Goal: Ask a question

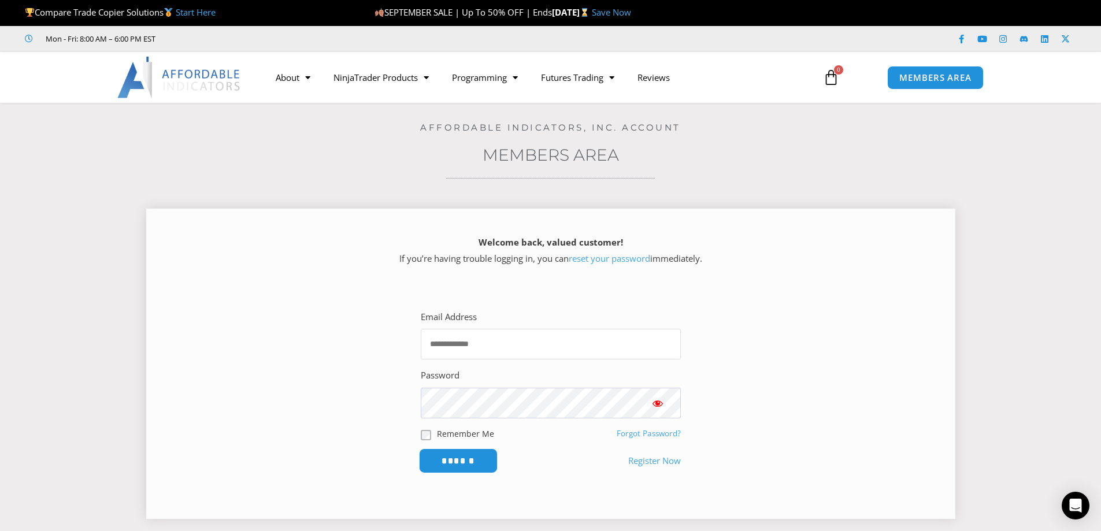
type input "**********"
click at [458, 464] on input "******" at bounding box center [457, 460] width 79 height 25
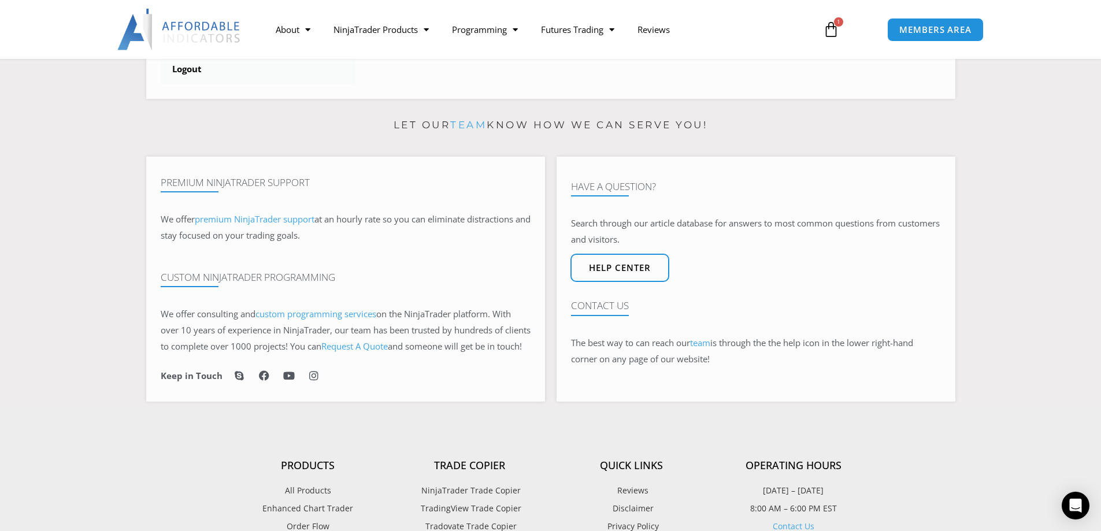
scroll to position [589, 0]
click at [608, 273] on span "Help center" at bounding box center [619, 270] width 68 height 10
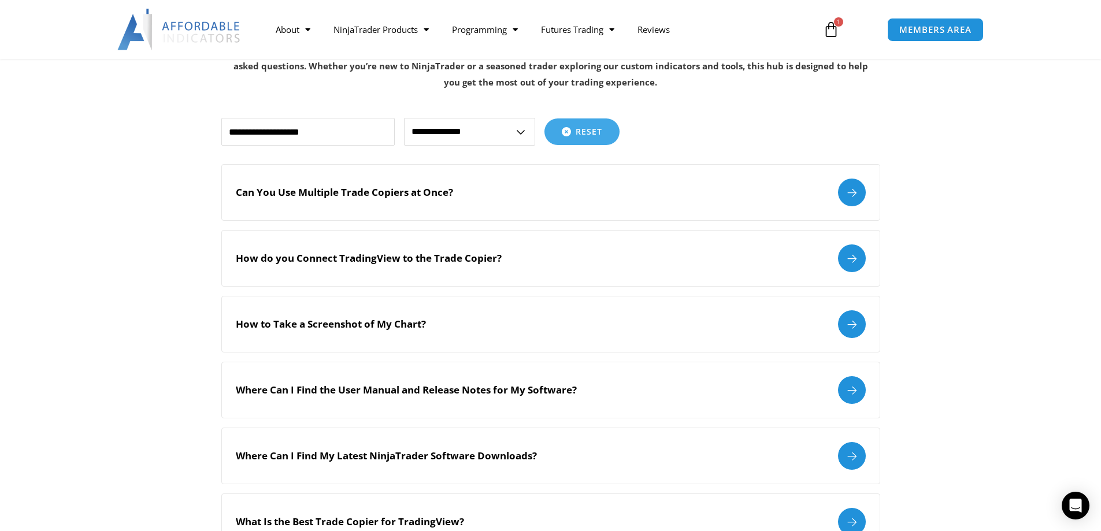
scroll to position [722, 0]
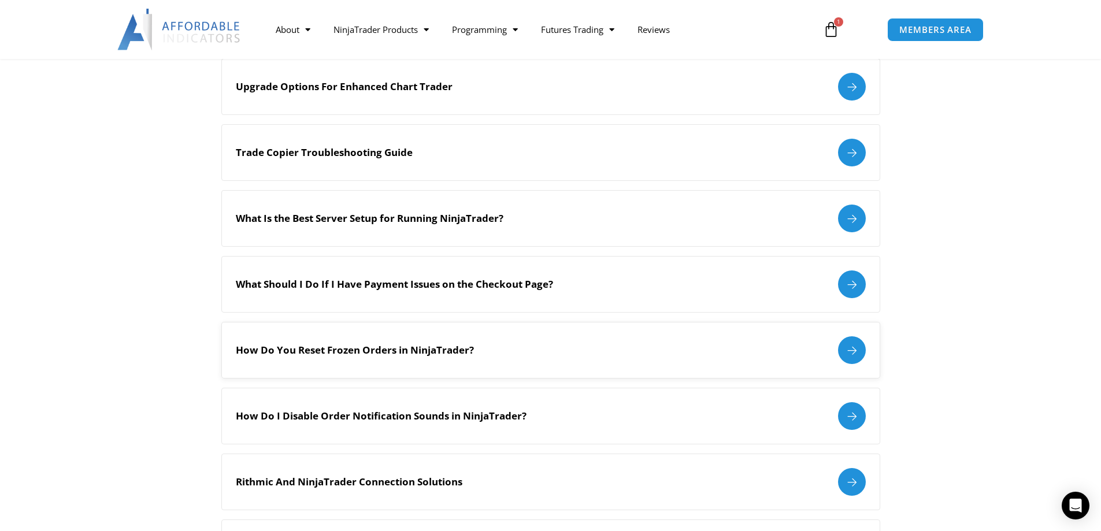
click at [857, 347] on div at bounding box center [852, 350] width 28 height 28
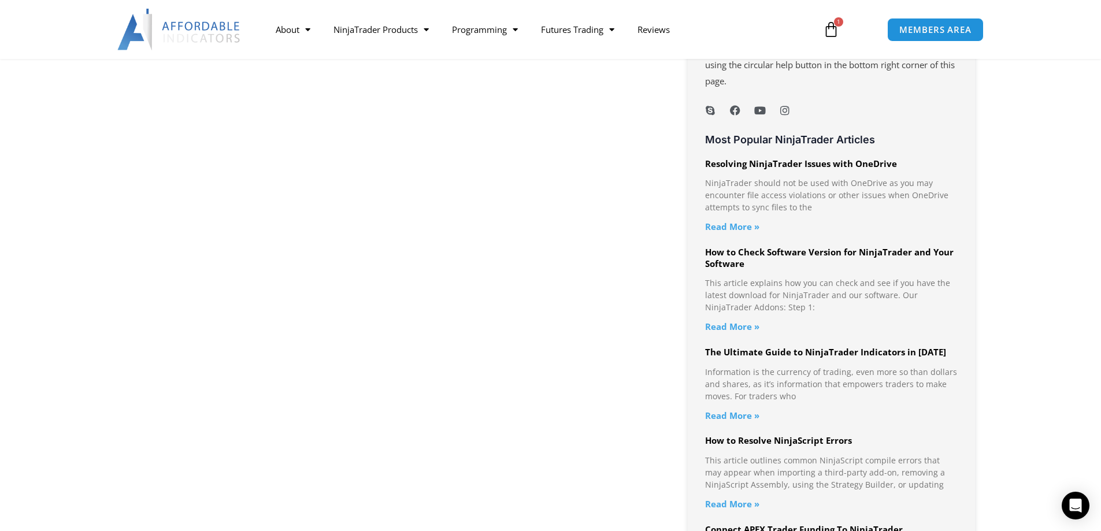
scroll to position [470, 0]
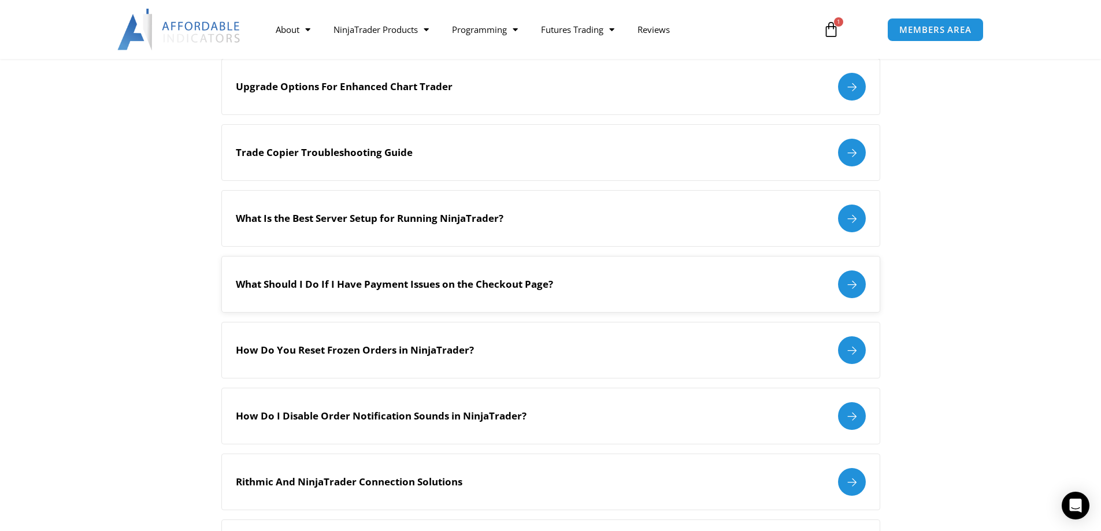
scroll to position [1223, 0]
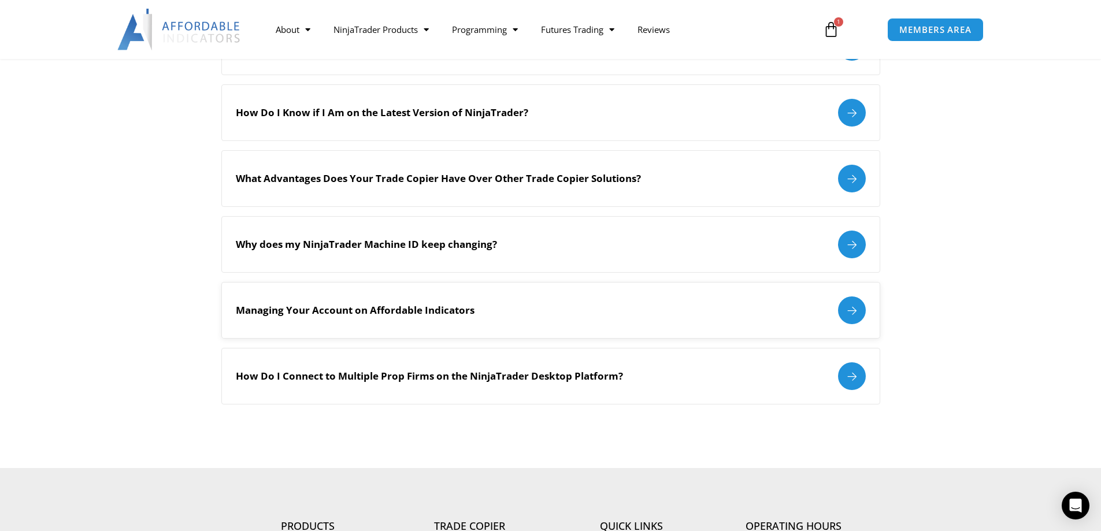
click at [847, 310] on div at bounding box center [852, 310] width 28 height 28
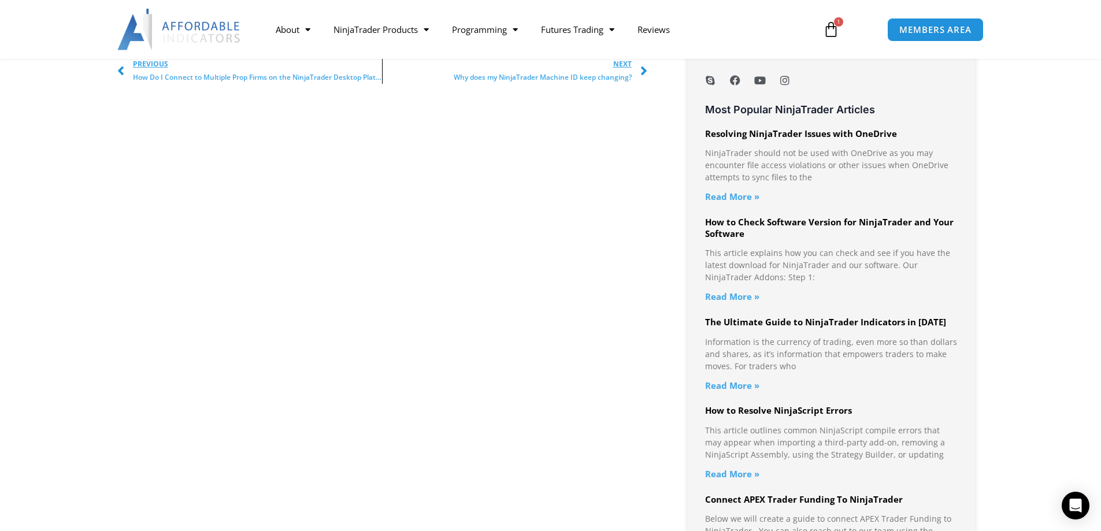
scroll to position [501, 0]
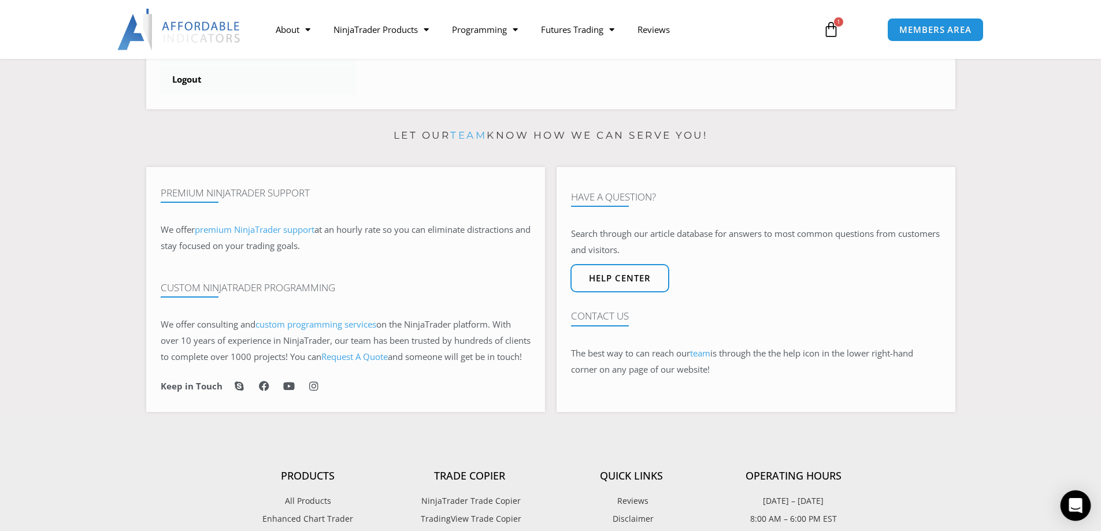
click at [1080, 503] on icon "Open Intercom Messenger" at bounding box center [1074, 505] width 13 height 15
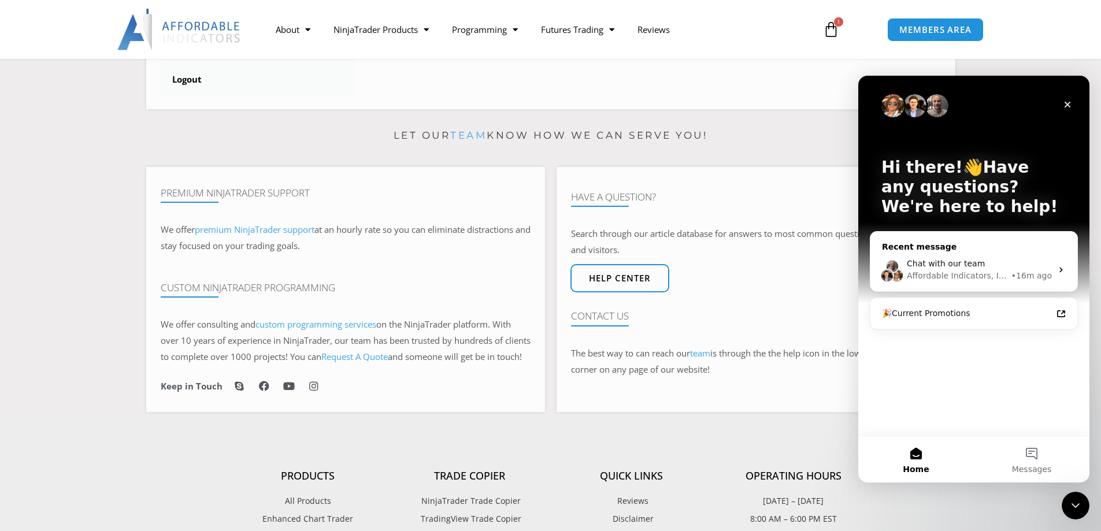
click at [1056, 270] on icon "Intercom messenger" at bounding box center [1060, 269] width 9 height 9
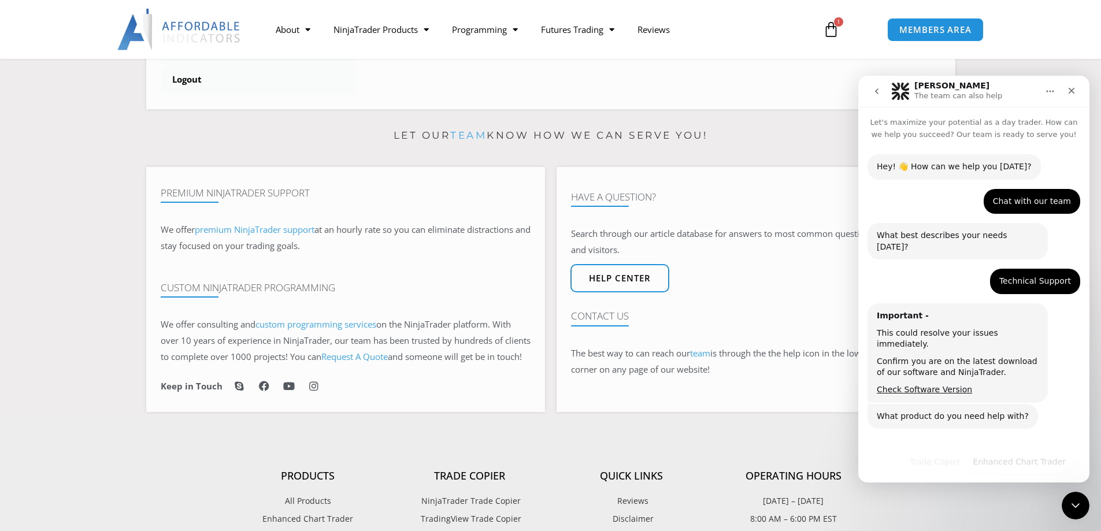
scroll to position [16, 0]
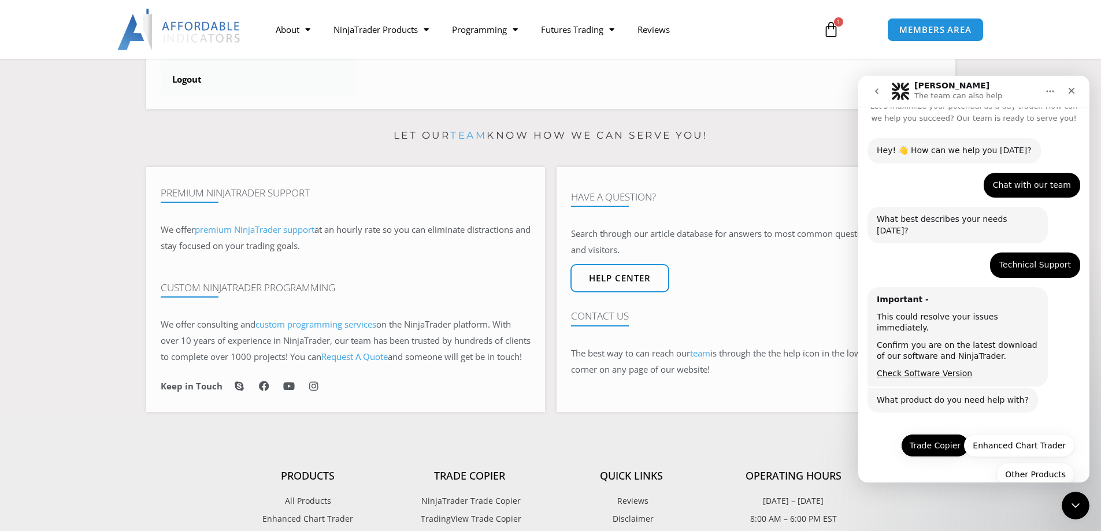
click at [938, 434] on button "Trade Copier" at bounding box center [935, 445] width 68 height 23
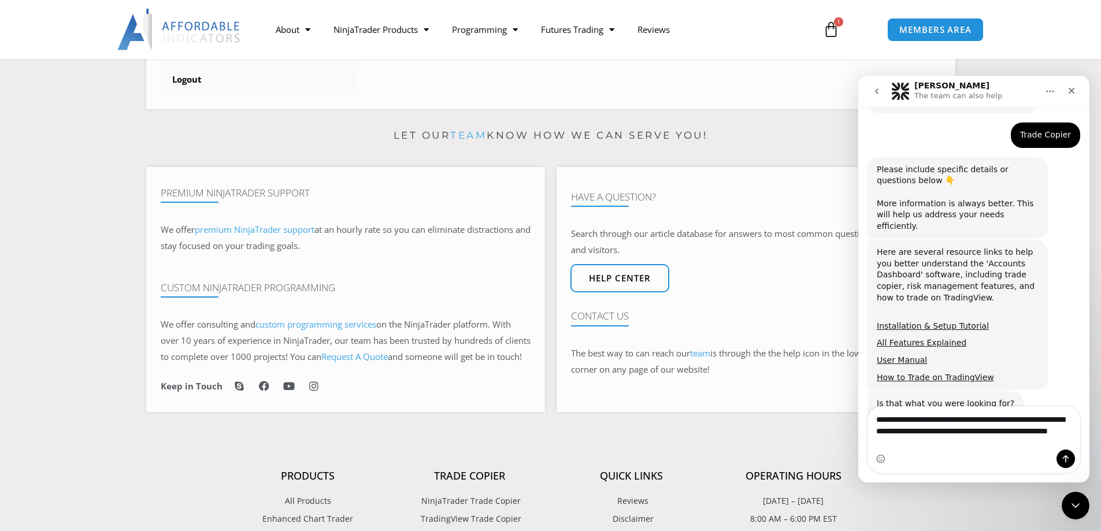
scroll to position [376, 0]
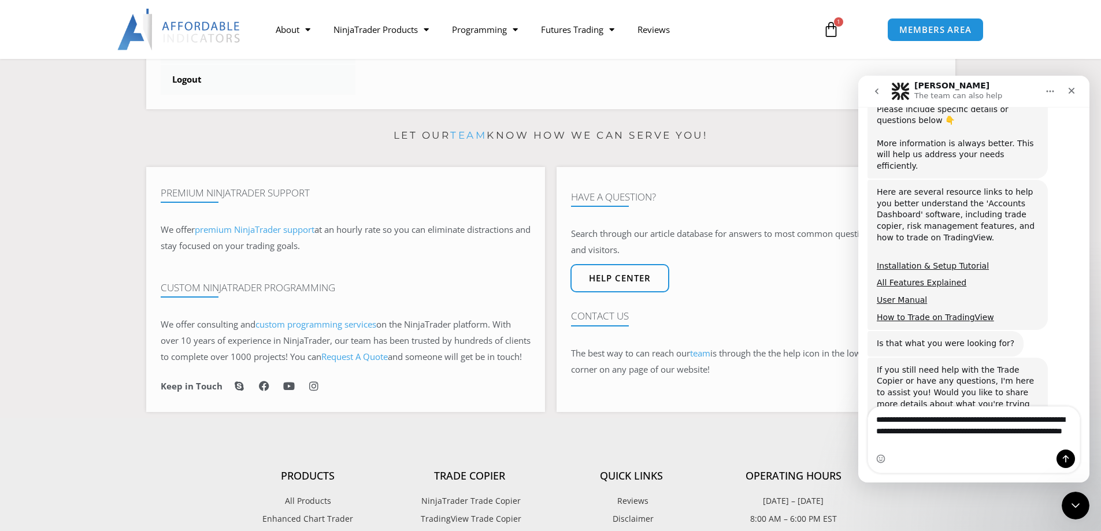
type textarea "**********"
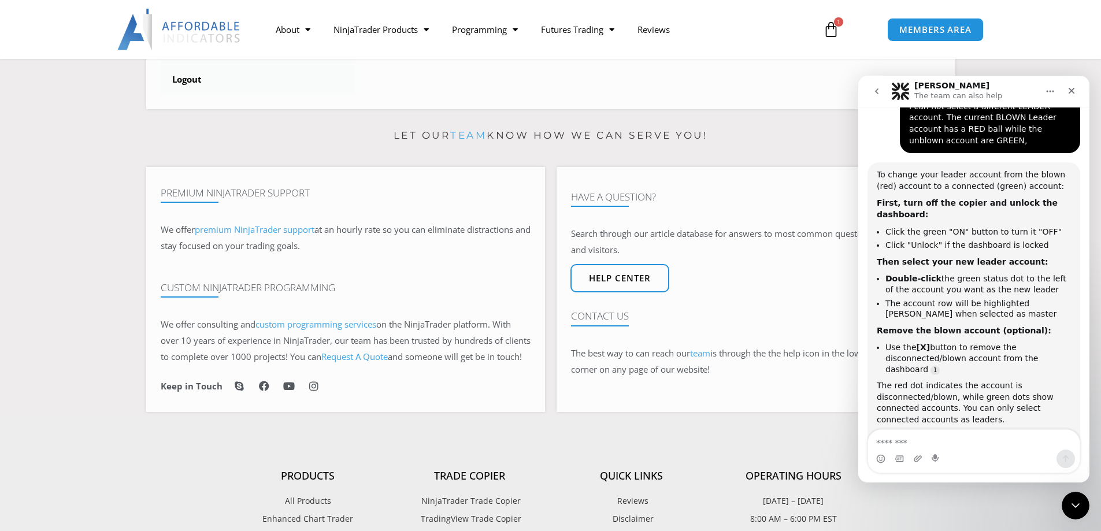
scroll to position [722, 0]
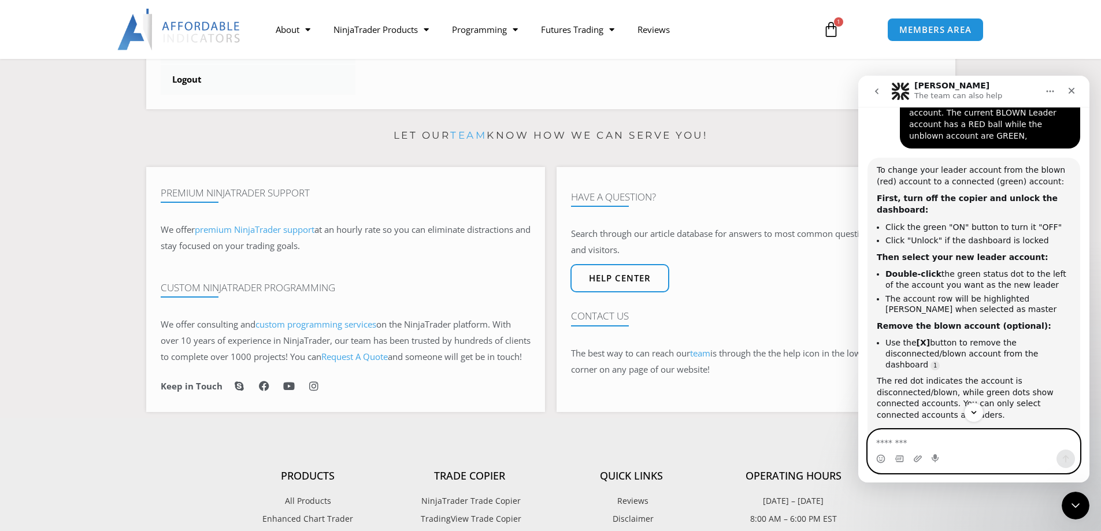
click at [908, 444] on textarea "Message…" at bounding box center [973, 440] width 211 height 20
type textarea "*"
type textarea "***"
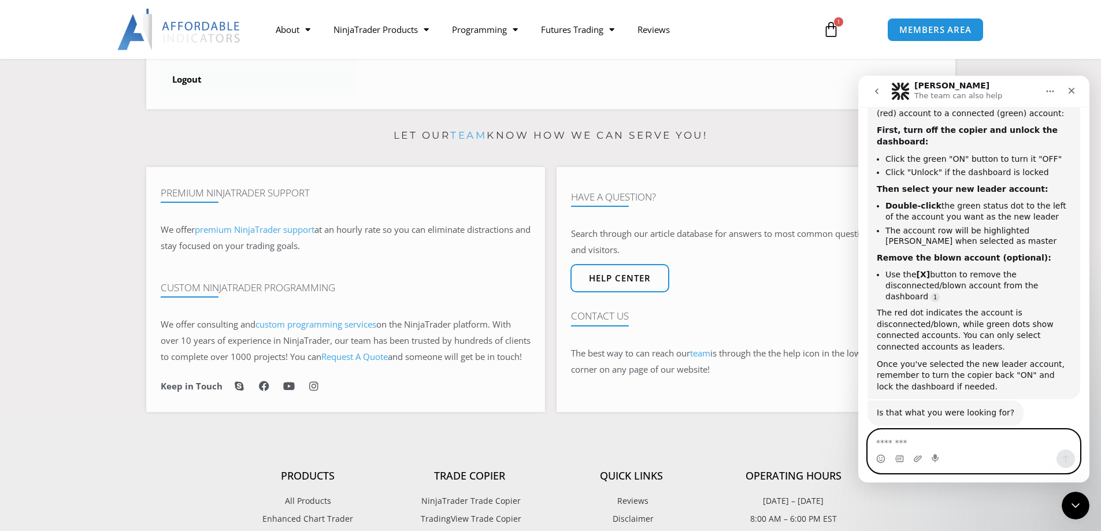
scroll to position [827, 0]
